Goal: Information Seeking & Learning: Check status

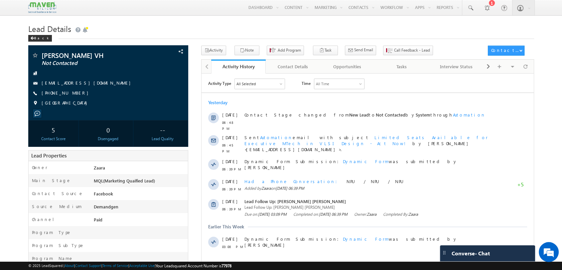
click at [193, 56] on div "Navneeth VH Not Contacted India --" at bounding box center [281, 253] width 506 height 415
click at [487, 69] on span at bounding box center [488, 67] width 4 height 12
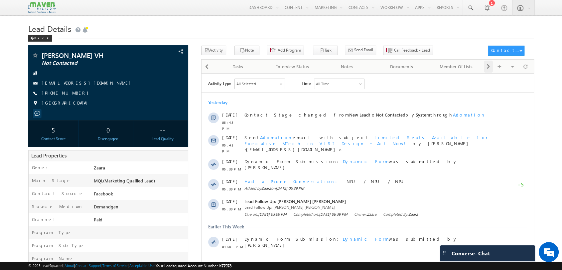
click at [487, 69] on span at bounding box center [488, 67] width 4 height 12
click at [487, 69] on div "Visible Tabs Activity History Default Contact Details Default Opportunities Def…" at bounding box center [508, 66] width 48 height 13
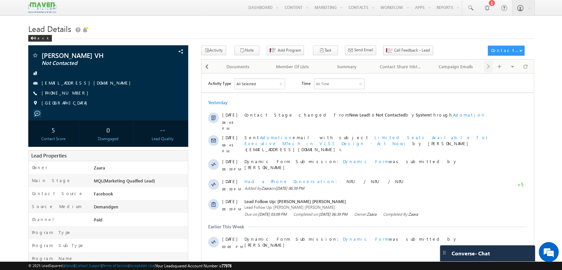
click at [487, 69] on div "Visible Tabs Activity History Default Contact Details Default Opportunities Def…" at bounding box center [508, 66] width 48 height 13
click at [252, 84] on div "All Selected" at bounding box center [245, 84] width 19 height 6
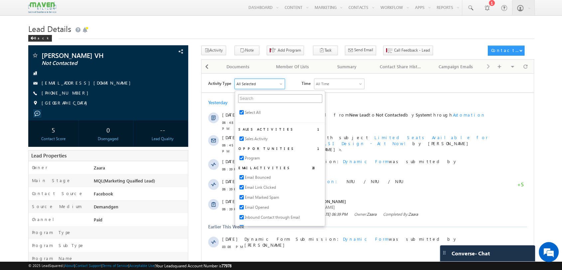
click at [491, 83] on div "Activity Type All Selected Select All Sales Activities 1 Sales Activity Opportu…" at bounding box center [371, 83] width 326 height 11
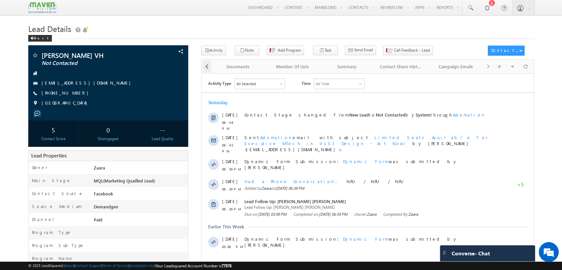
click at [208, 67] on span at bounding box center [207, 67] width 4 height 12
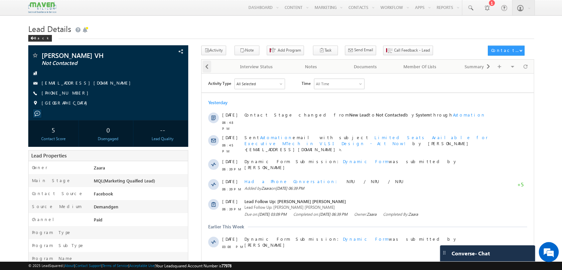
click at [208, 67] on span at bounding box center [207, 67] width 4 height 12
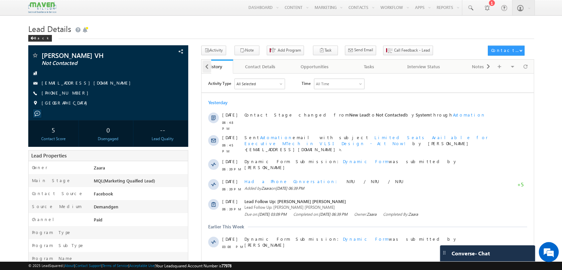
click at [208, 67] on span at bounding box center [207, 67] width 4 height 12
click at [208, 67] on div at bounding box center [207, 66] width 10 height 13
click at [303, 70] on div "Contact Details" at bounding box center [292, 67] width 43 height 8
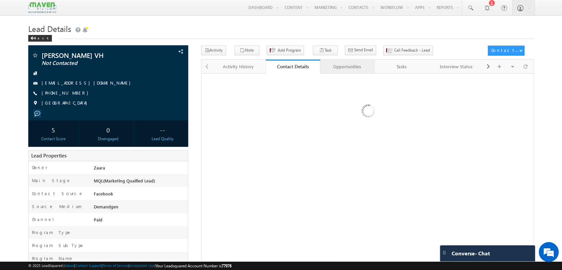
click at [341, 71] on link "Opportunities" at bounding box center [347, 67] width 55 height 14
click at [401, 67] on div "Tasks" at bounding box center [401, 67] width 43 height 8
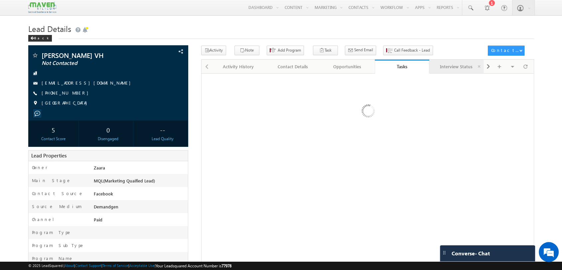
click at [449, 68] on div "Interview Status" at bounding box center [456, 67] width 43 height 8
click at [224, 71] on link "Activity History" at bounding box center [238, 67] width 55 height 14
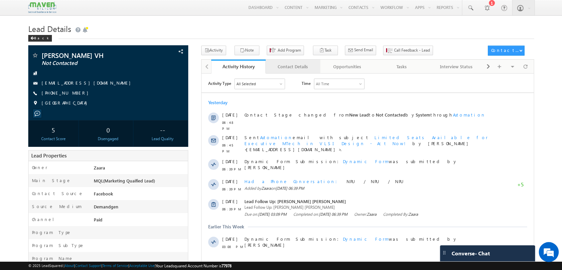
click at [285, 69] on div "Contact Details" at bounding box center [292, 67] width 43 height 8
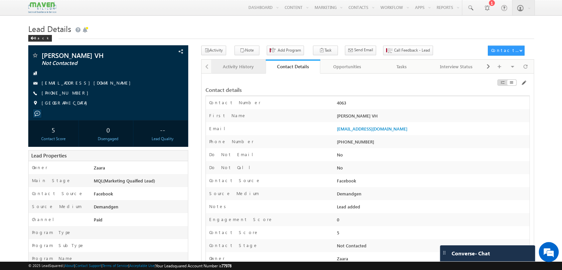
click at [230, 66] on div "Activity History" at bounding box center [238, 67] width 43 height 8
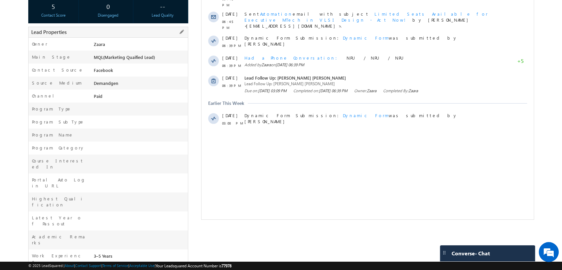
scroll to position [171, 0]
